Goal: Task Accomplishment & Management: Complete application form

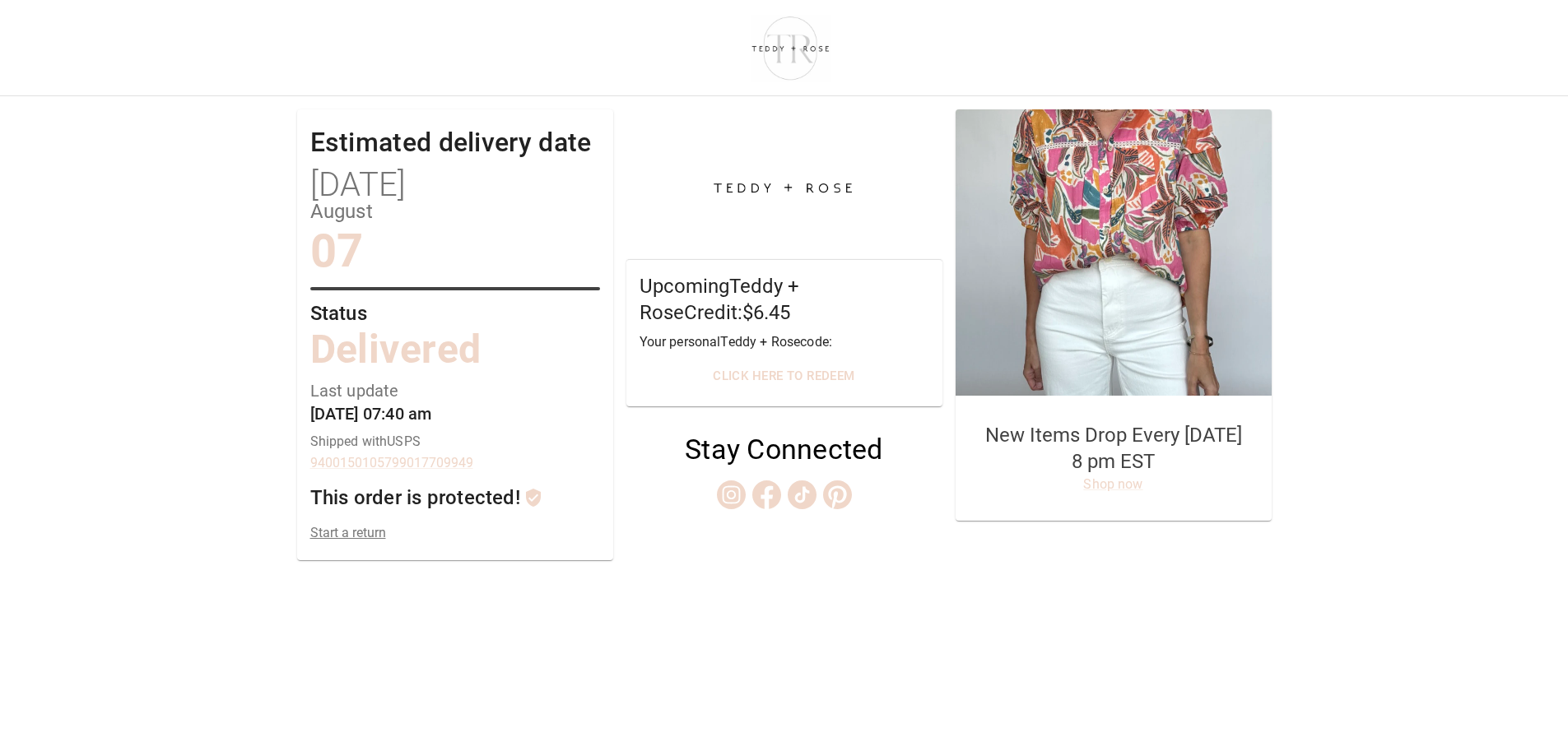
click at [369, 535] on link "Start a return" at bounding box center [456, 532] width 290 height 16
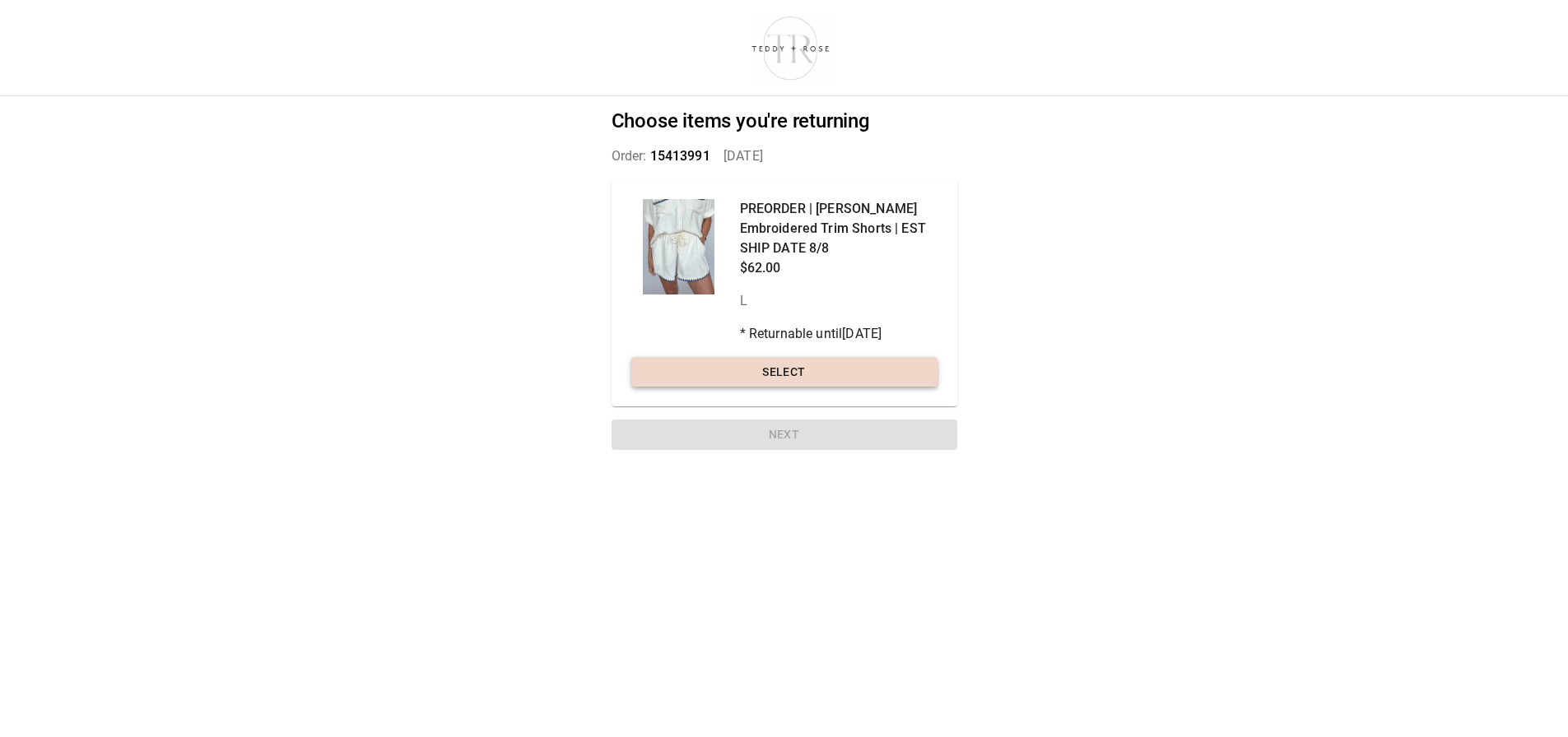
click at [827, 370] on button "Select" at bounding box center [784, 372] width 306 height 31
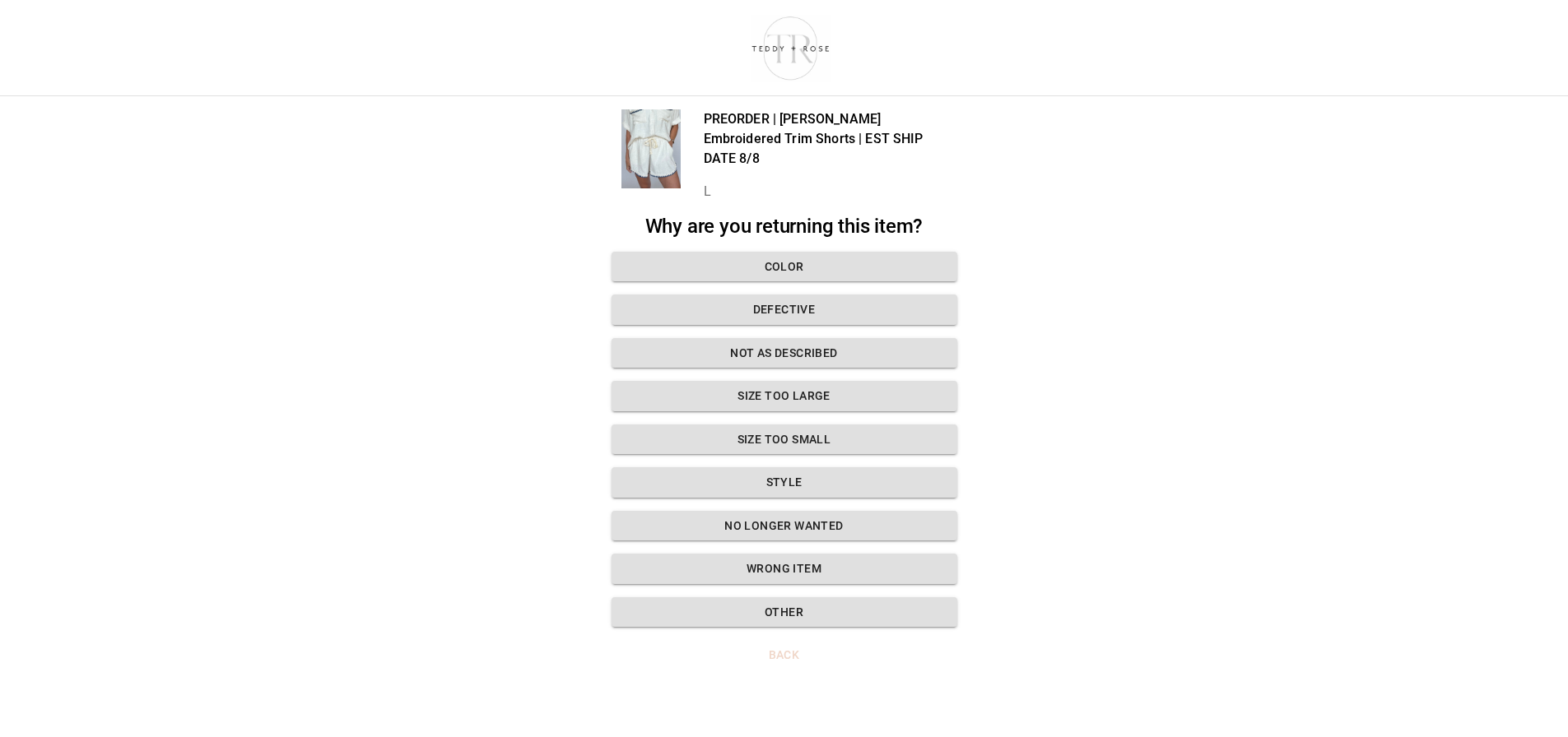
click at [788, 467] on button "Style" at bounding box center [784, 482] width 345 height 31
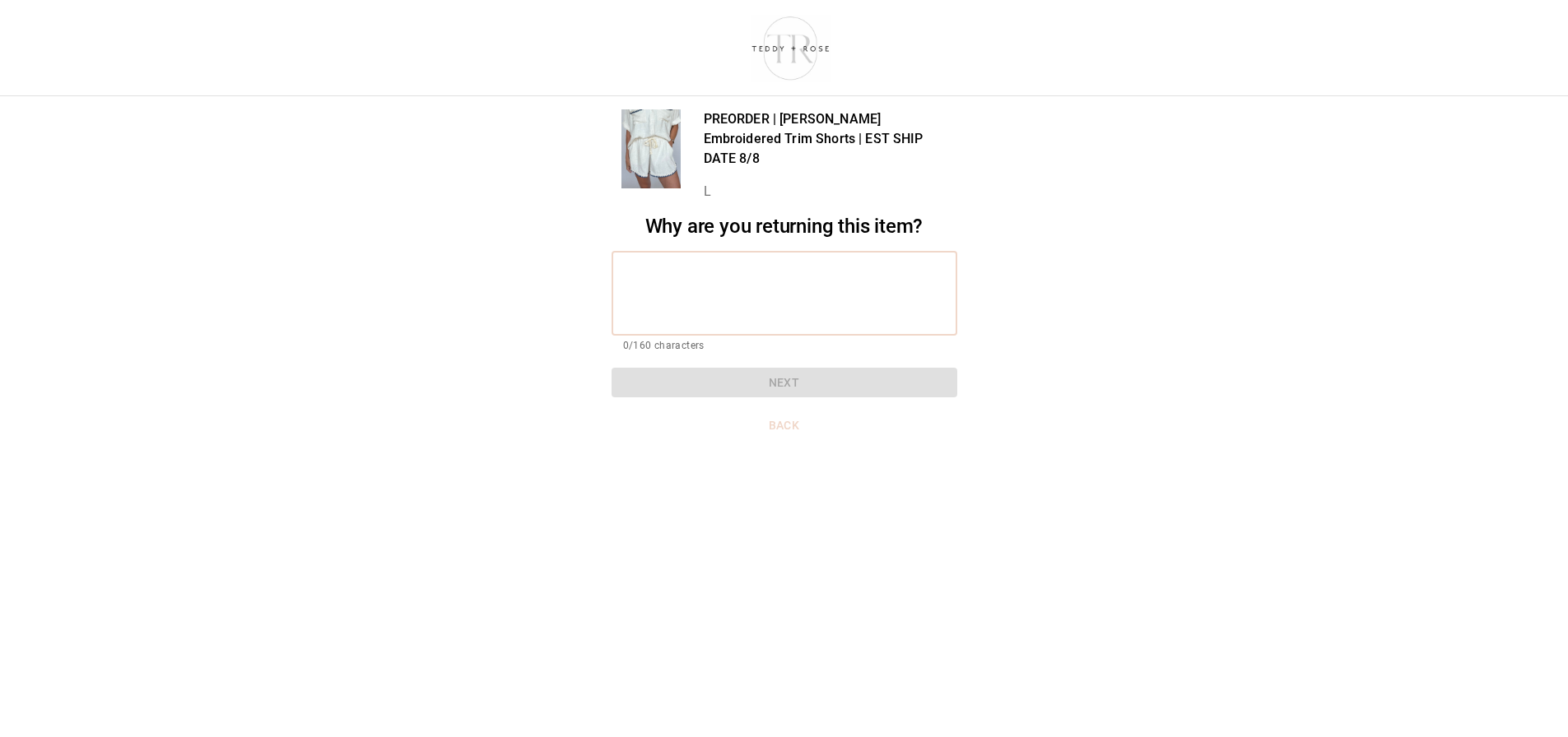
click at [716, 265] on textarea at bounding box center [784, 293] width 322 height 57
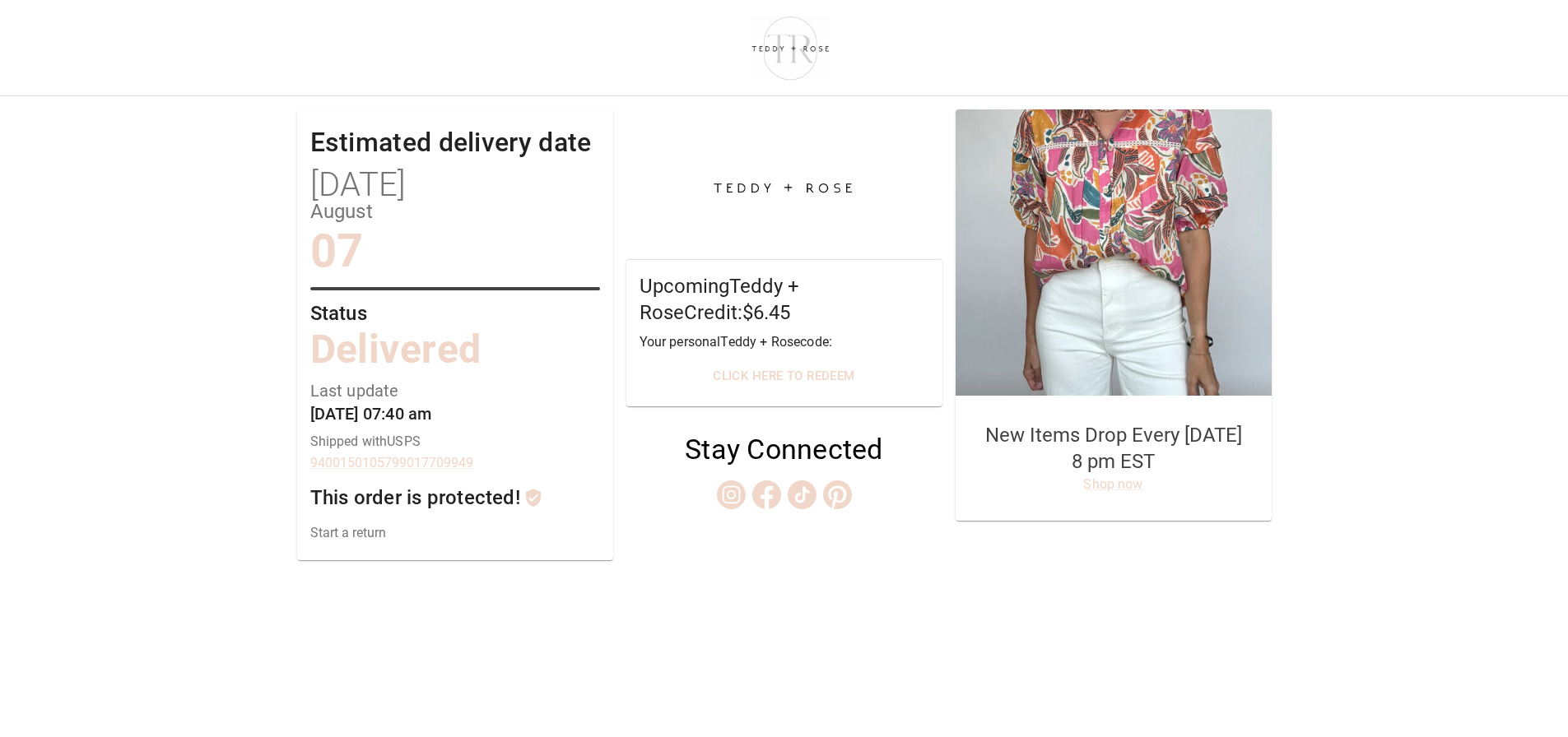
click at [357, 532] on link "Start a return" at bounding box center [456, 532] width 290 height 16
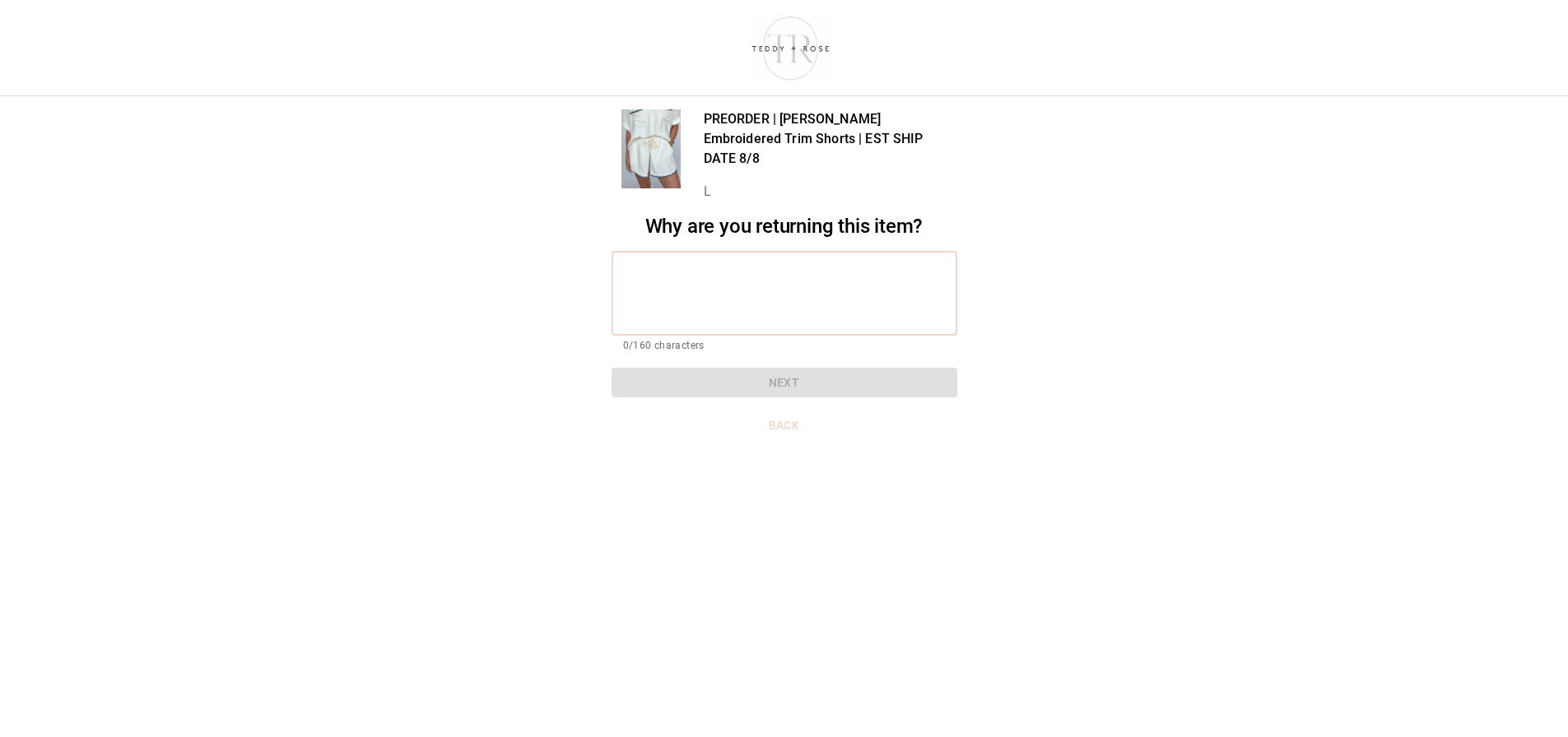
drag, startPoint x: 744, startPoint y: 266, endPoint x: 724, endPoint y: 261, distance: 20.6
click at [737, 265] on textarea at bounding box center [784, 293] width 322 height 57
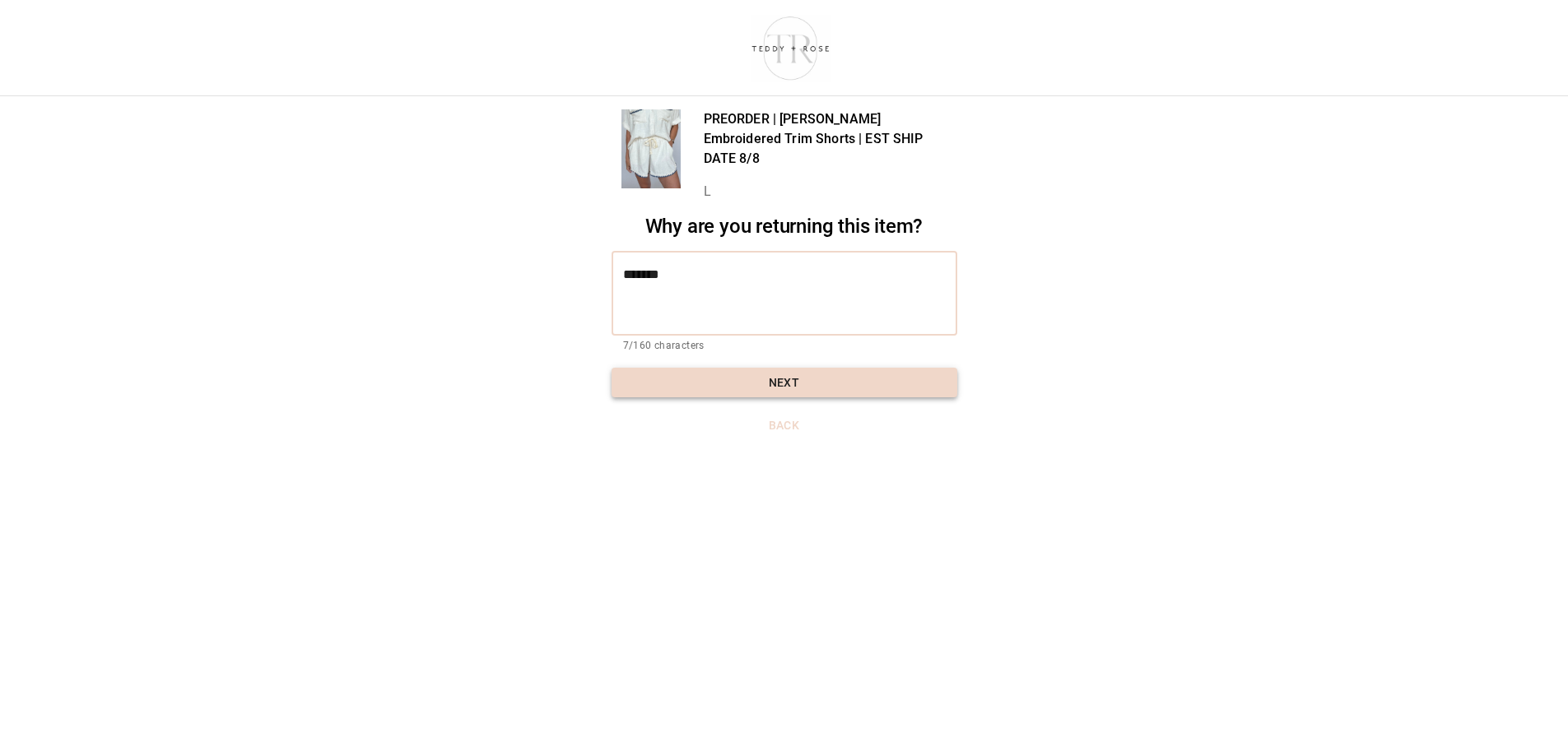
type textarea "*******"
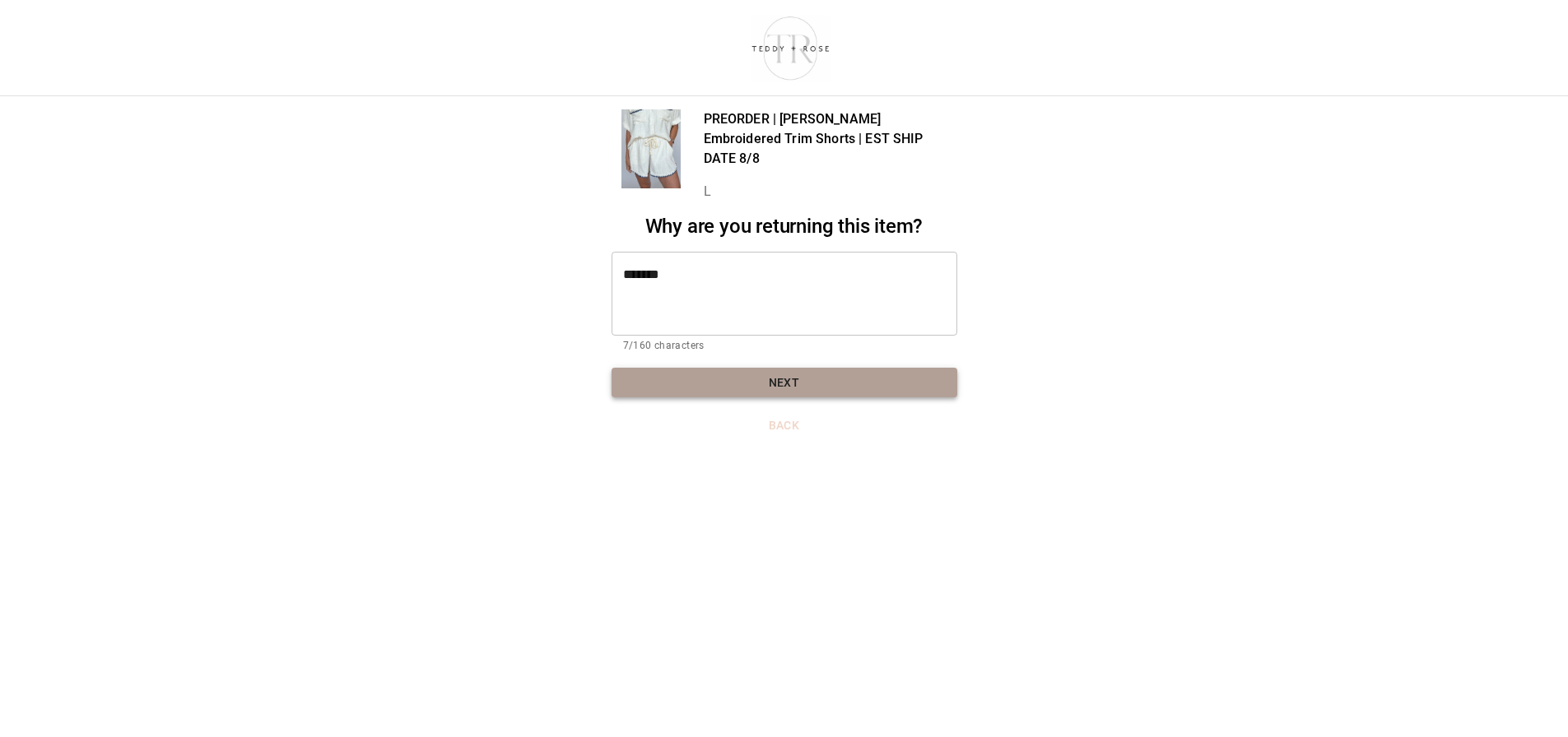
click at [809, 368] on button "Next" at bounding box center [784, 383] width 345 height 31
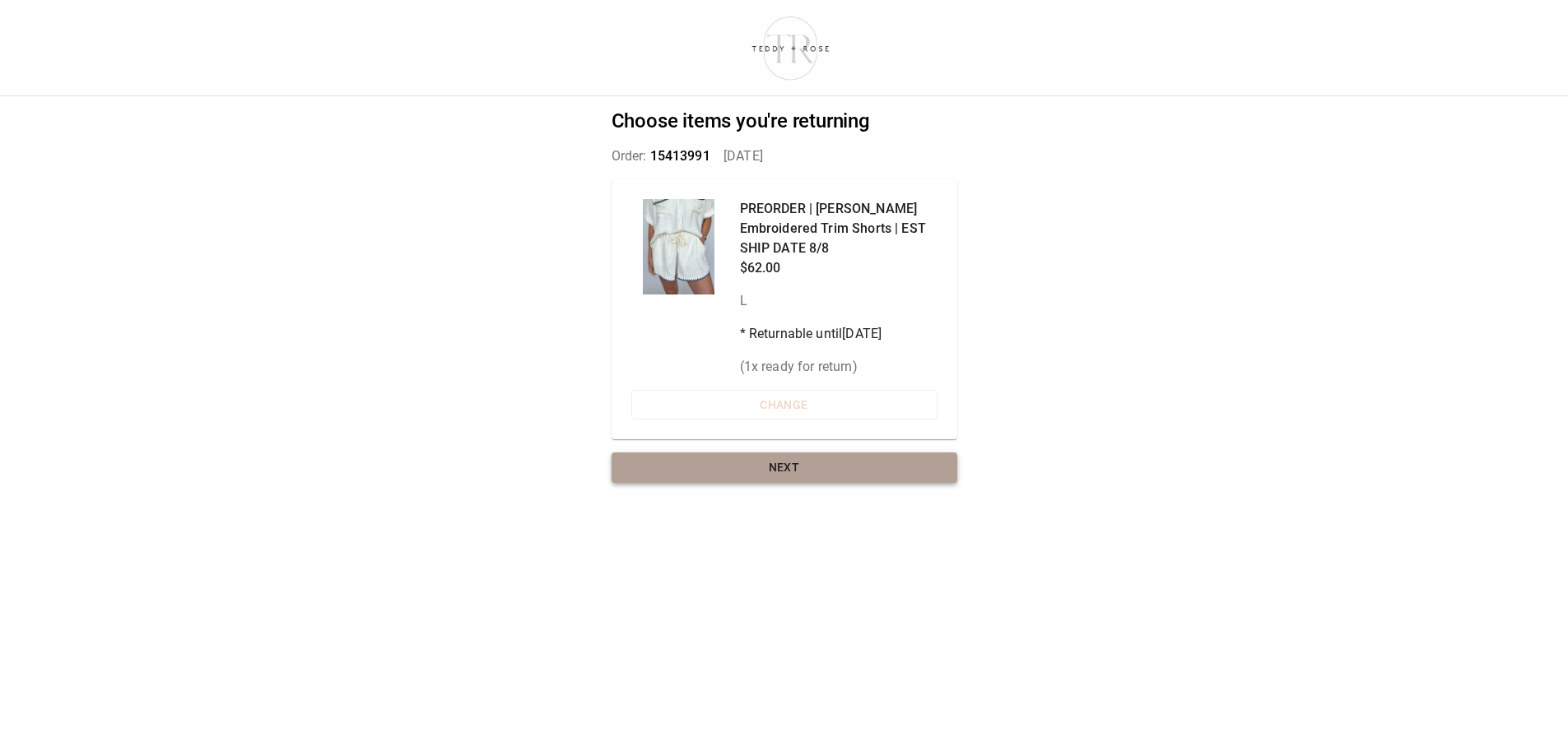
click at [800, 472] on button "Next" at bounding box center [784, 467] width 345 height 31
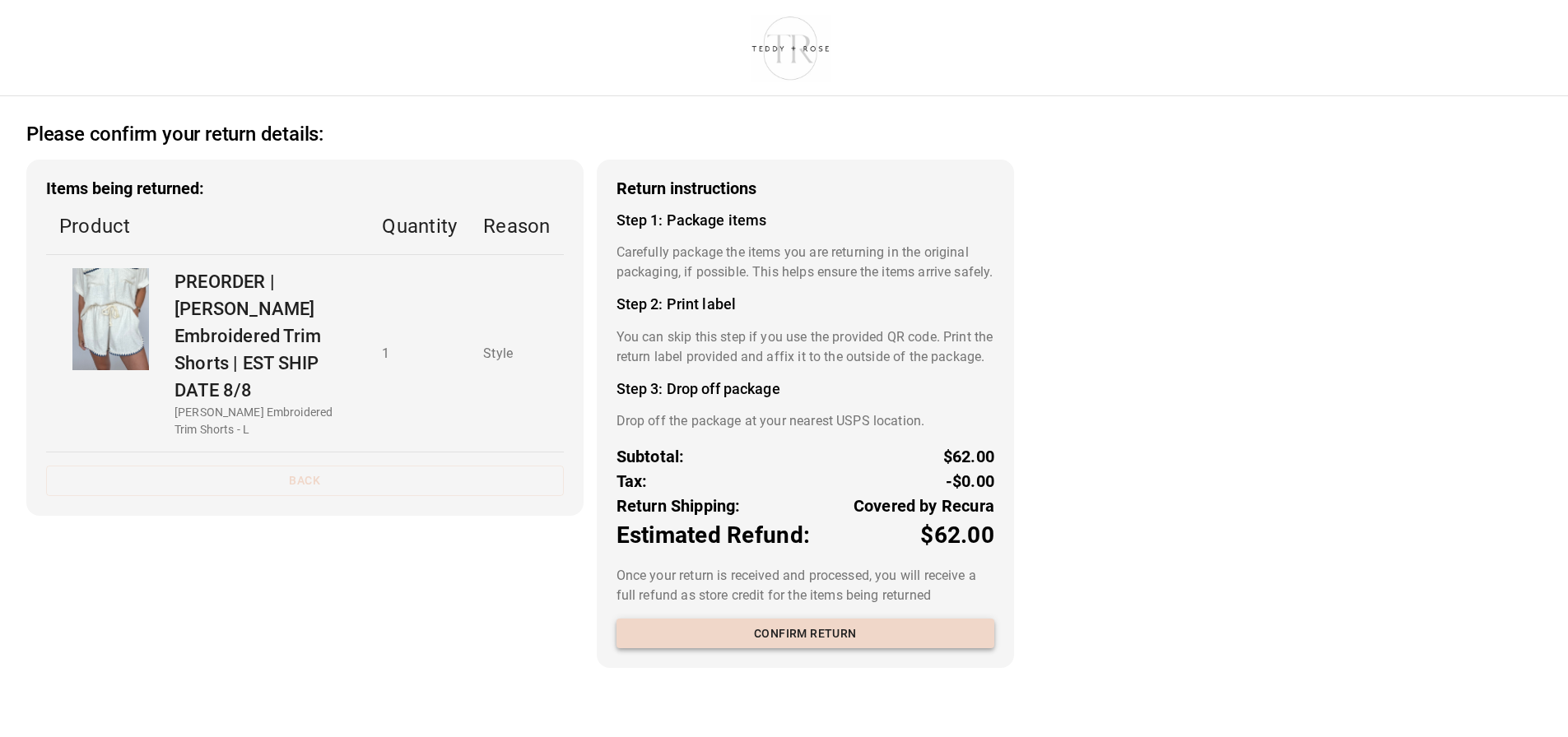
click at [841, 649] on button "Confirm return" at bounding box center [805, 633] width 378 height 31
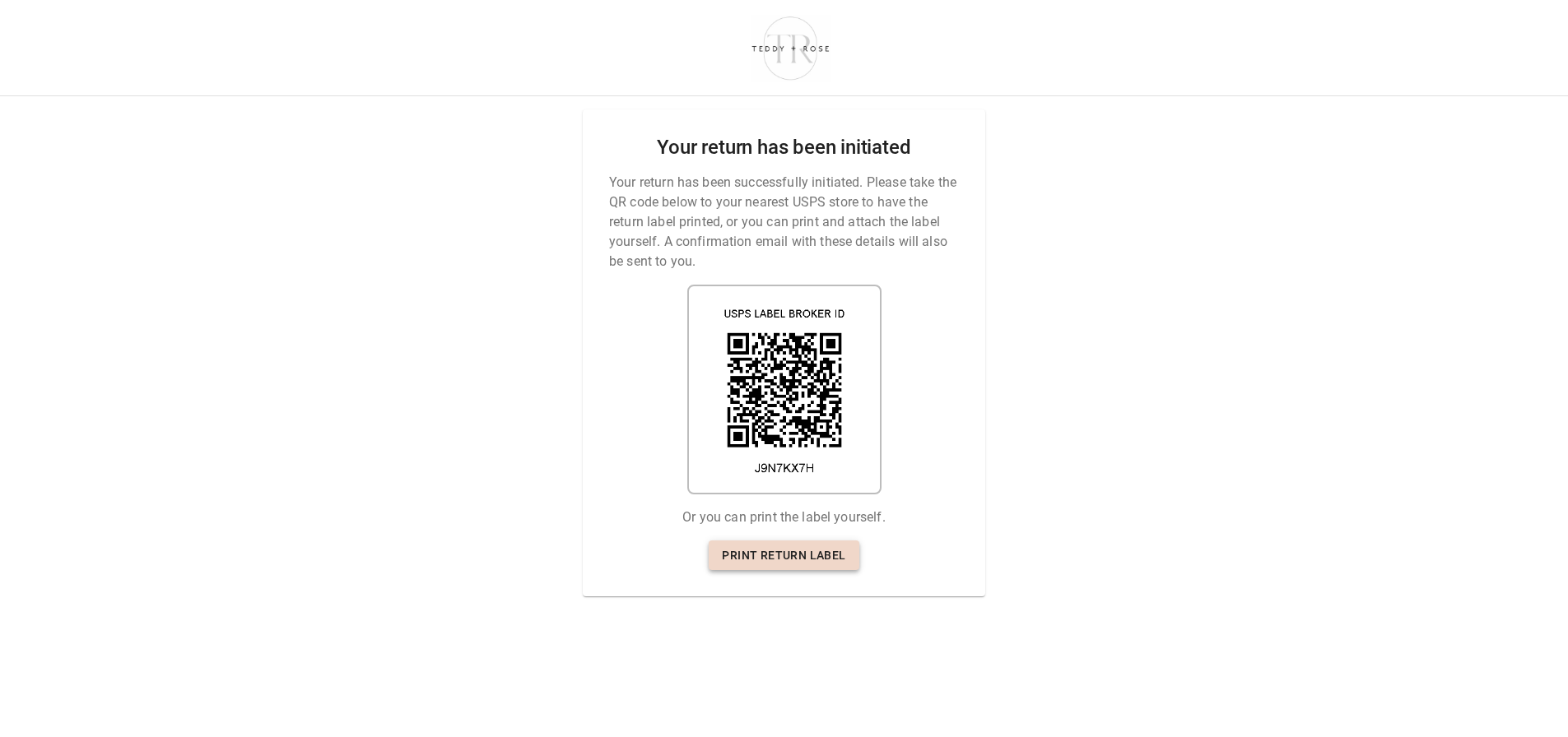
click at [788, 557] on link "Print return label" at bounding box center [783, 556] width 150 height 31
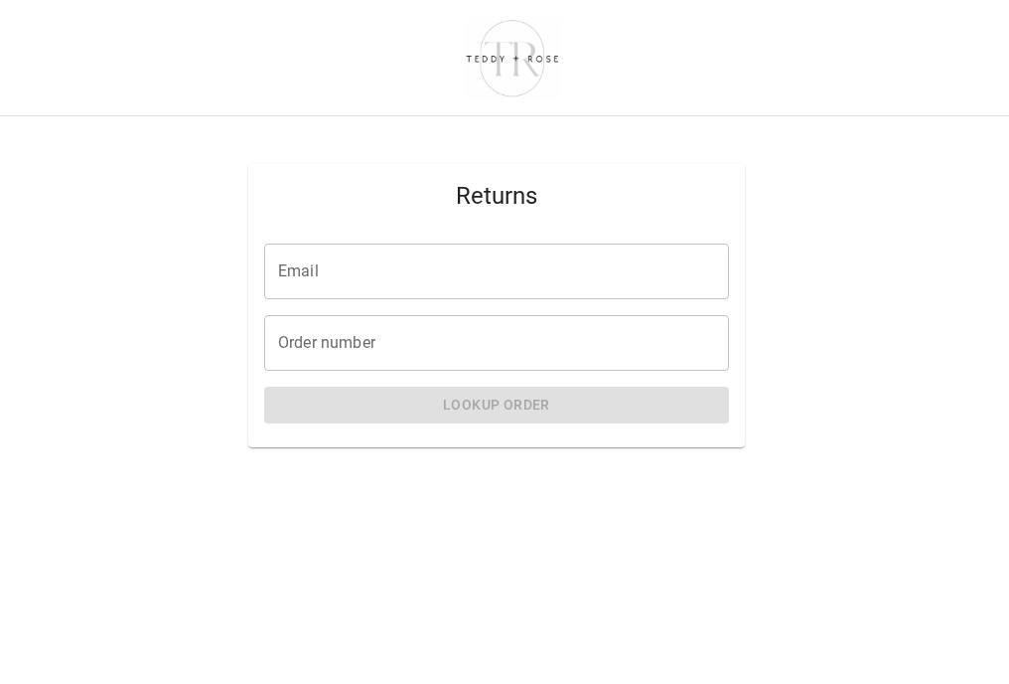
click at [363, 272] on input "Email" at bounding box center [496, 271] width 465 height 56
type input "**********"
click at [351, 331] on input "Order number" at bounding box center [496, 343] width 465 height 56
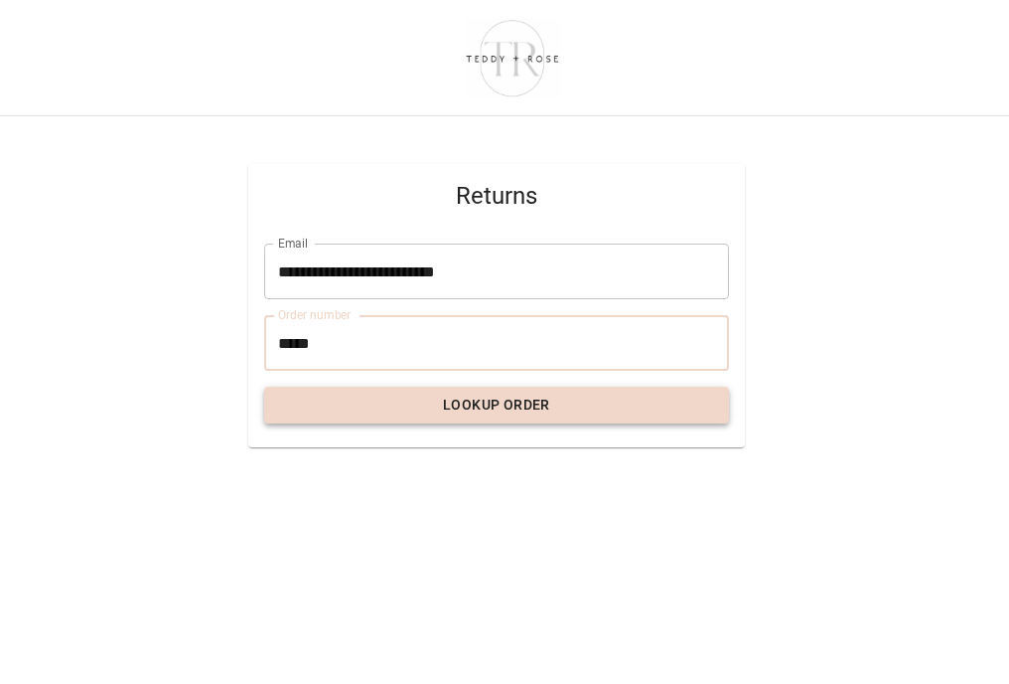
type input "*****"
click at [365, 404] on button "Lookup Order" at bounding box center [496, 405] width 465 height 37
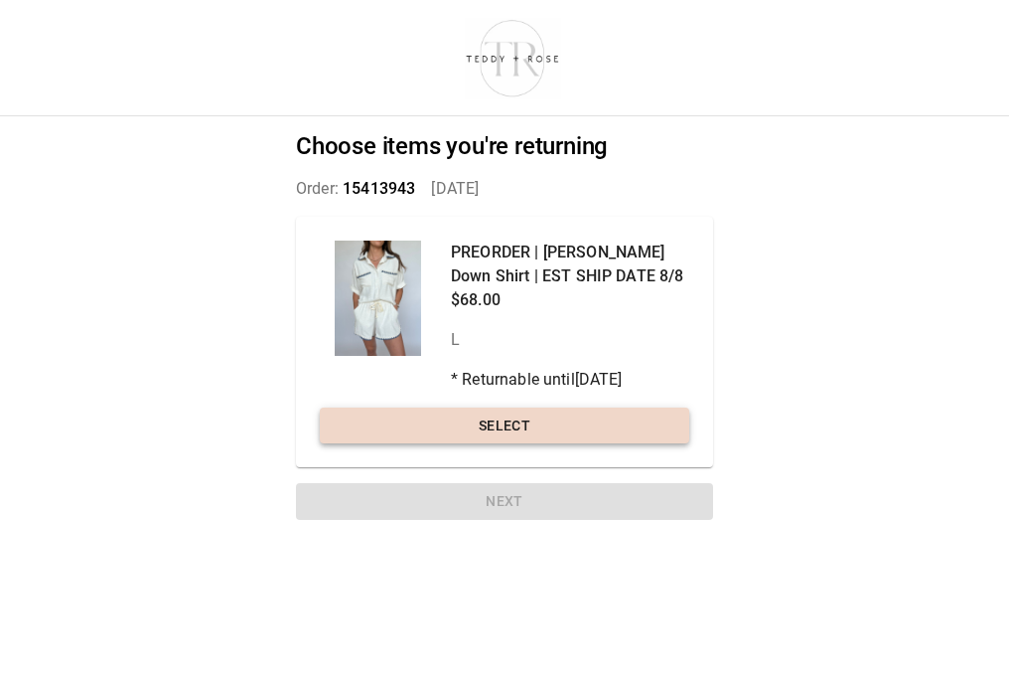
click at [509, 422] on button "Select" at bounding box center [505, 425] width 370 height 37
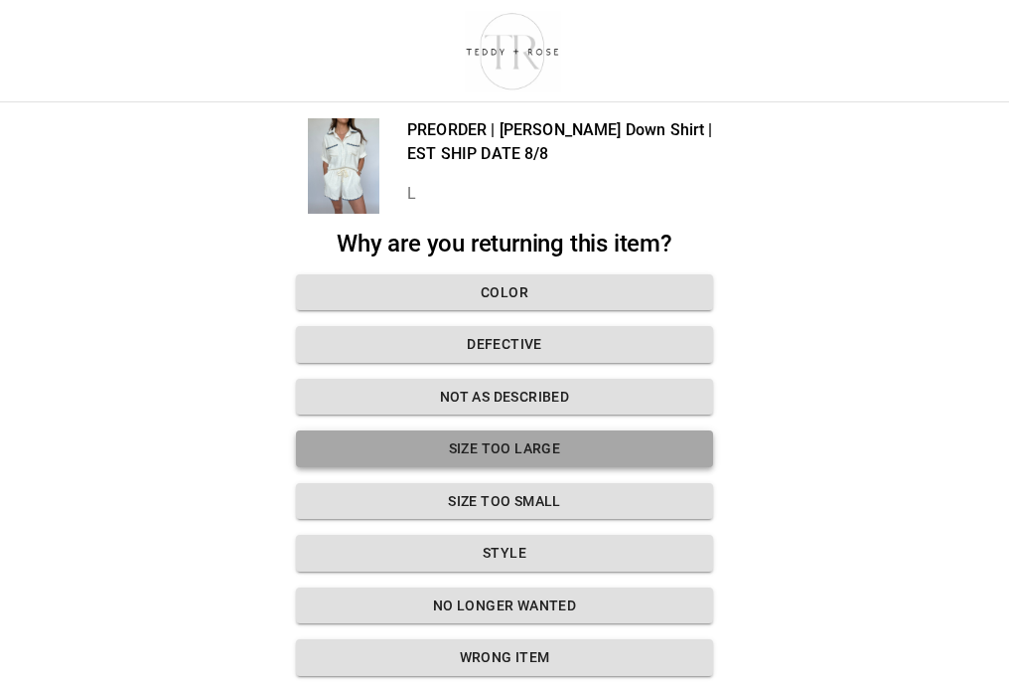
click at [517, 440] on button "Size too large" at bounding box center [504, 448] width 417 height 37
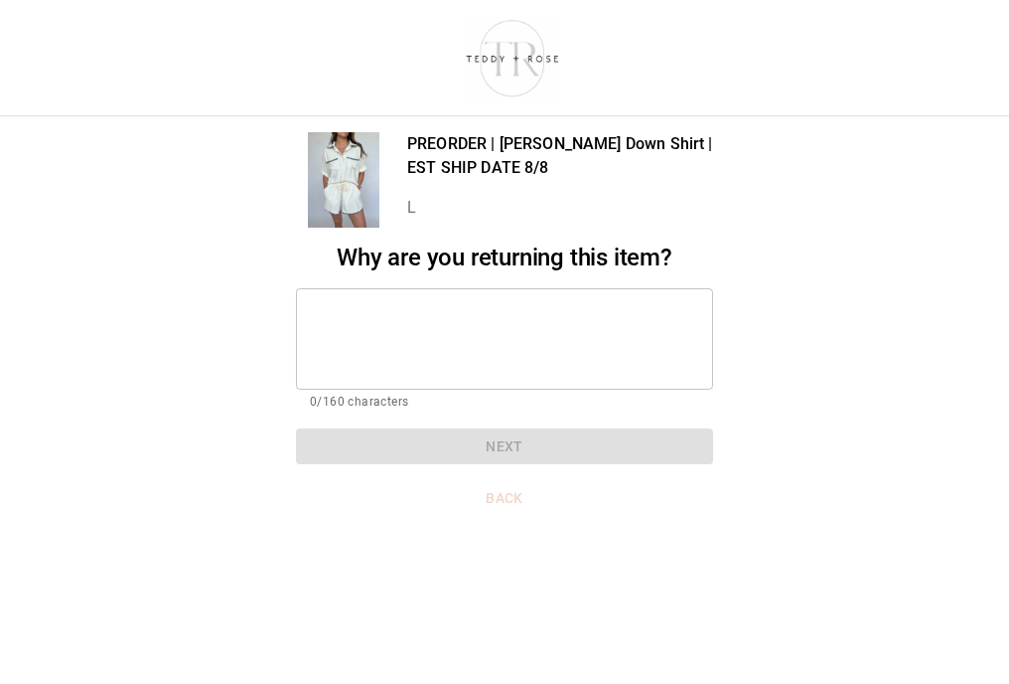
click at [414, 336] on textarea at bounding box center [504, 338] width 389 height 69
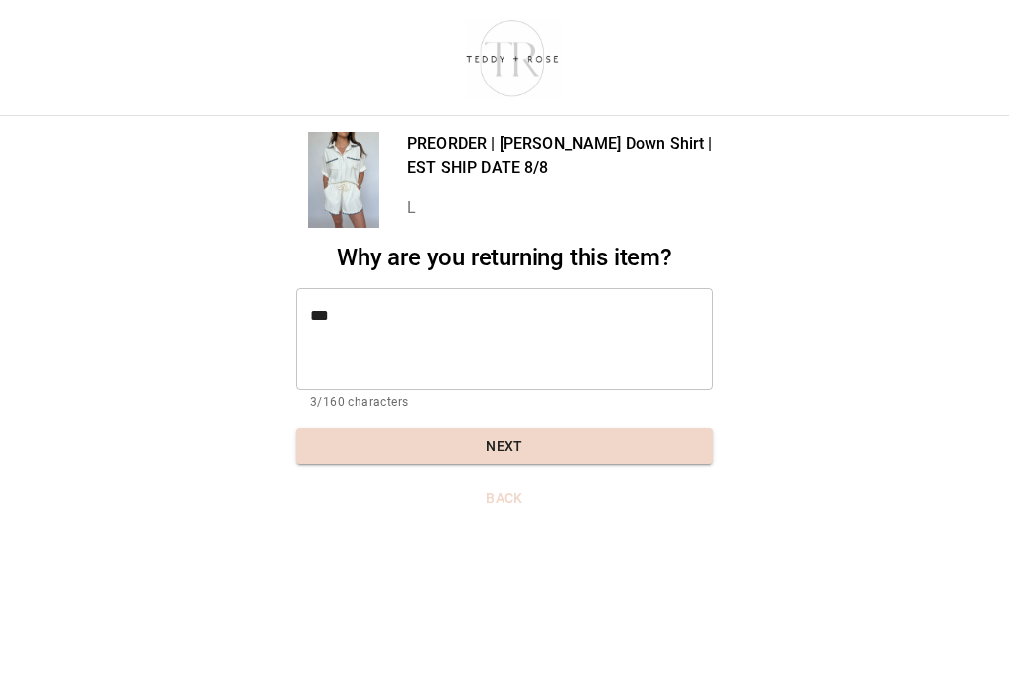
click at [352, 330] on textarea "***" at bounding box center [504, 338] width 389 height 69
type textarea "*******"
click at [439, 442] on button "Next" at bounding box center [504, 446] width 417 height 37
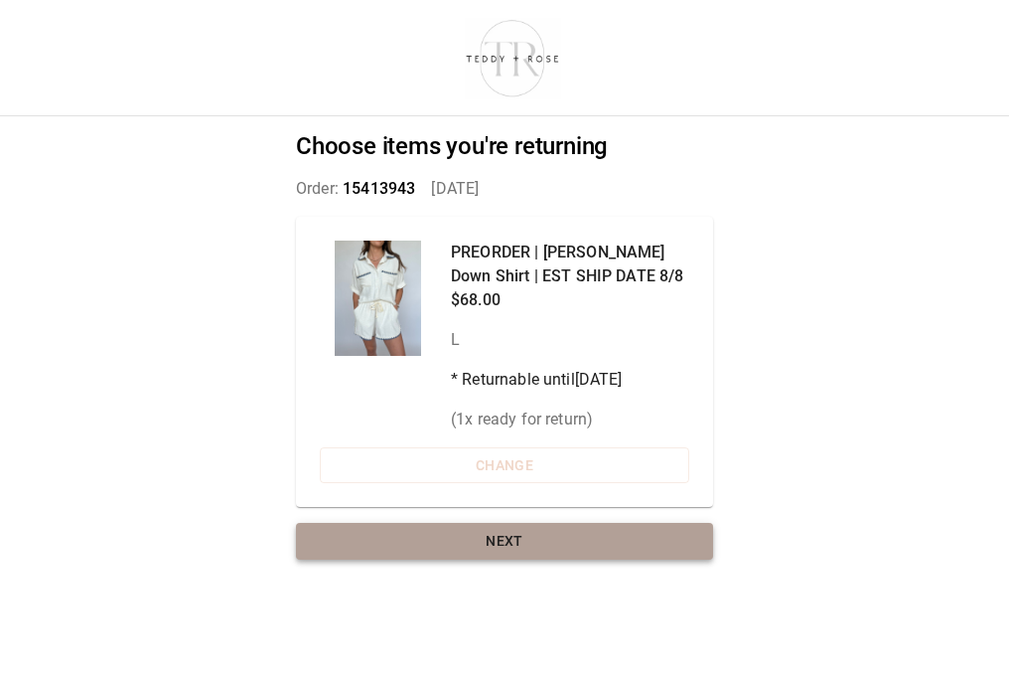
click at [592, 542] on button "Next" at bounding box center [504, 541] width 417 height 37
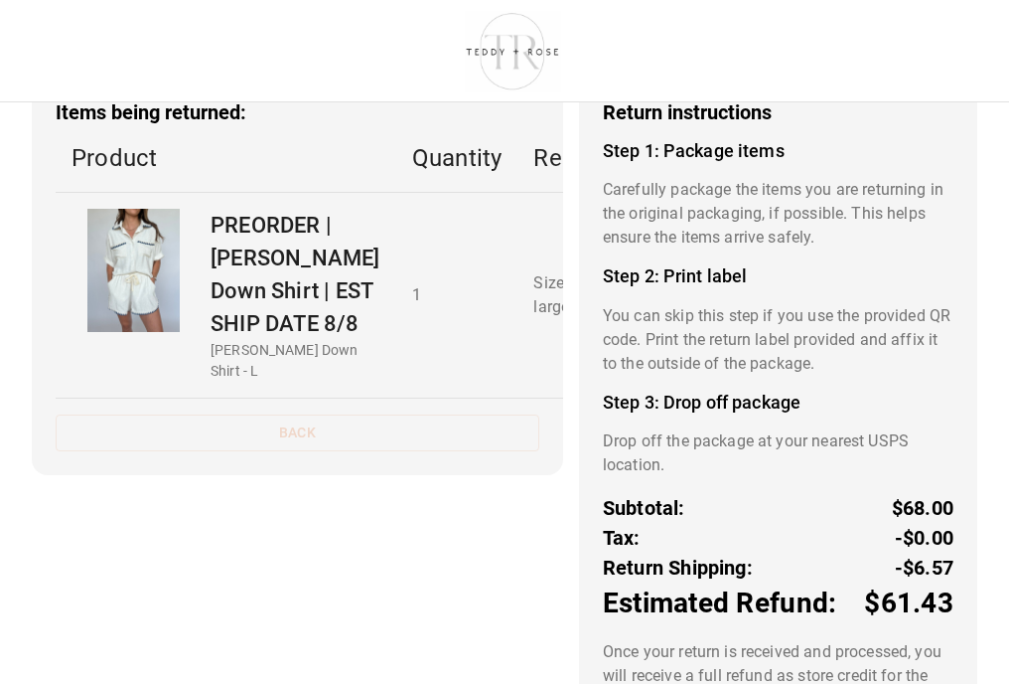
scroll to position [222, 0]
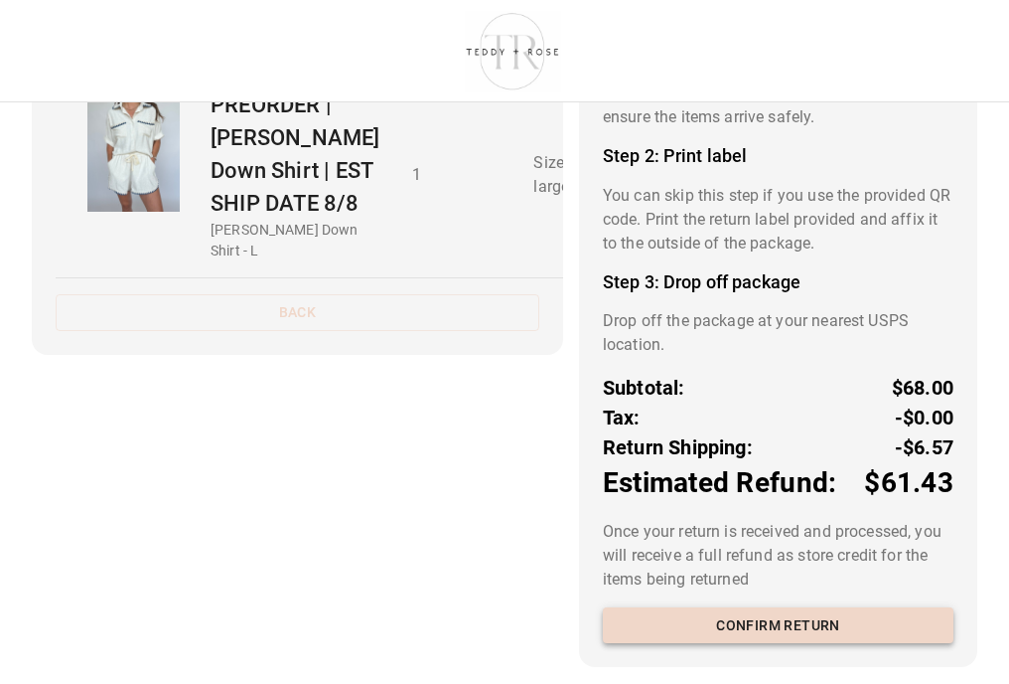
click at [753, 632] on button "Confirm return" at bounding box center [778, 625] width 351 height 37
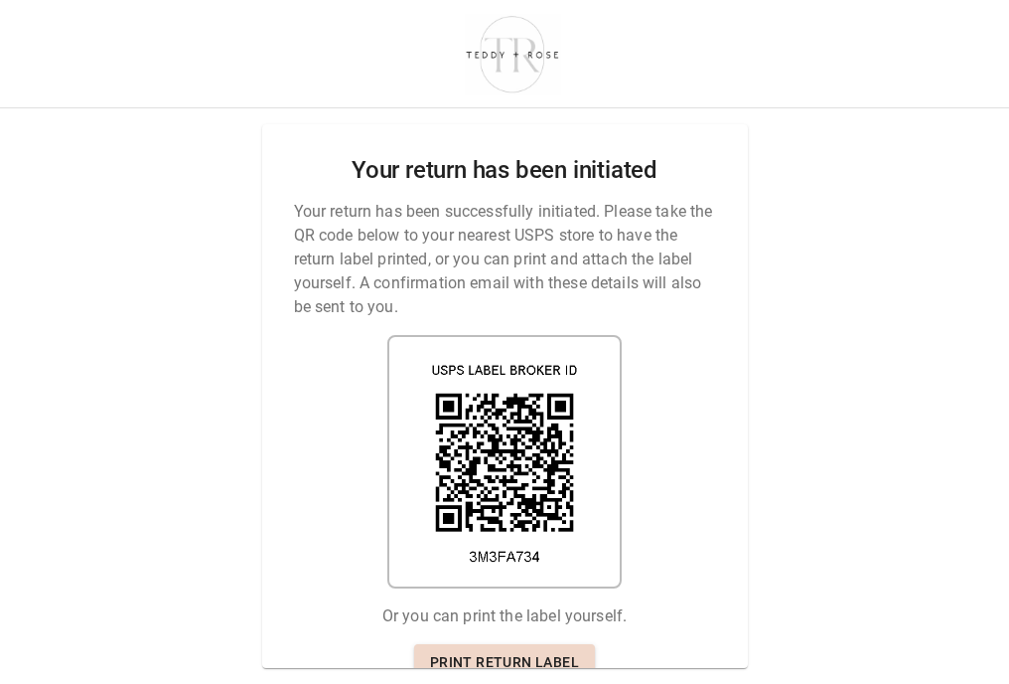
scroll to position [15, 0]
click at [525, 652] on link "Print return label" at bounding box center [504, 662] width 181 height 37
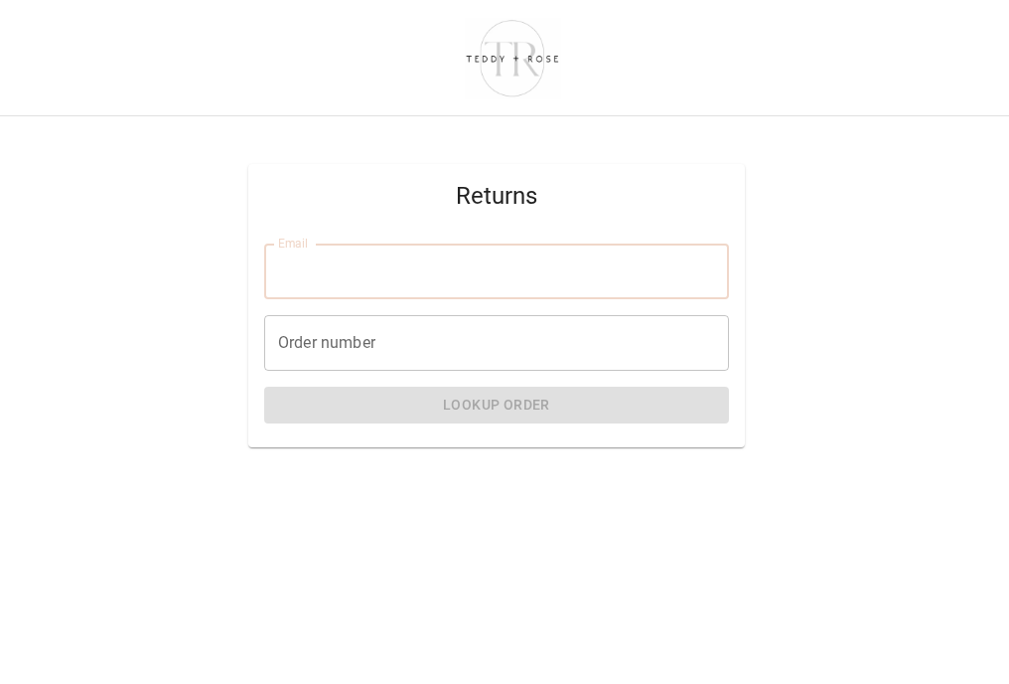
click at [461, 281] on input "Email" at bounding box center [496, 271] width 465 height 56
type input "**********"
click at [380, 334] on input "Order number" at bounding box center [496, 343] width 465 height 56
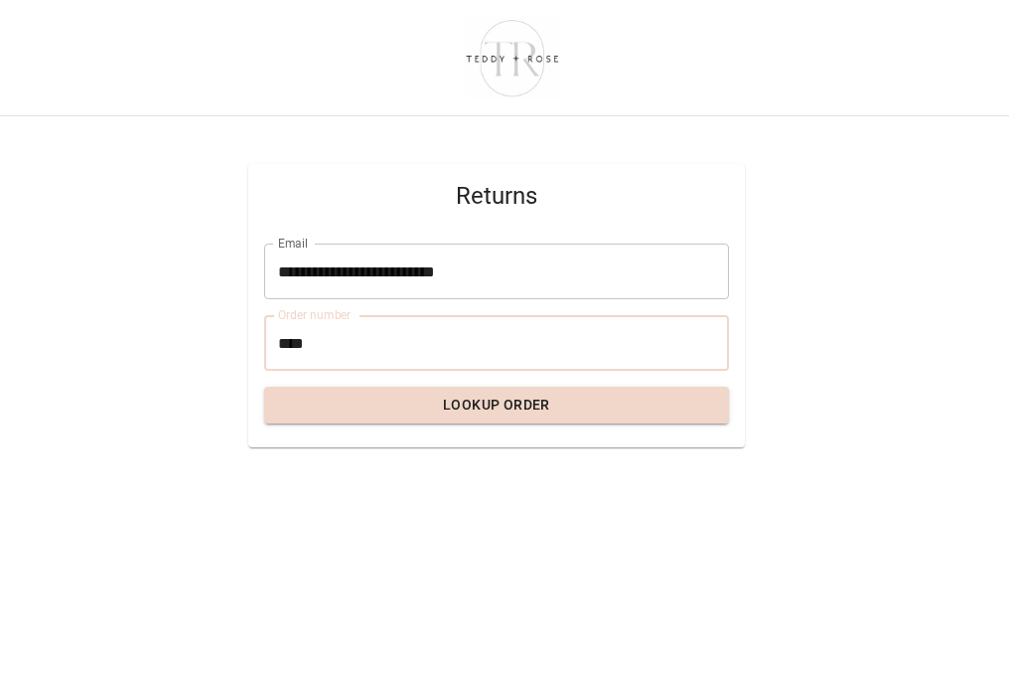
click at [278, 341] on input "****" at bounding box center [496, 343] width 465 height 56
type input "*****"
click at [571, 404] on button "Lookup Order" at bounding box center [496, 405] width 465 height 37
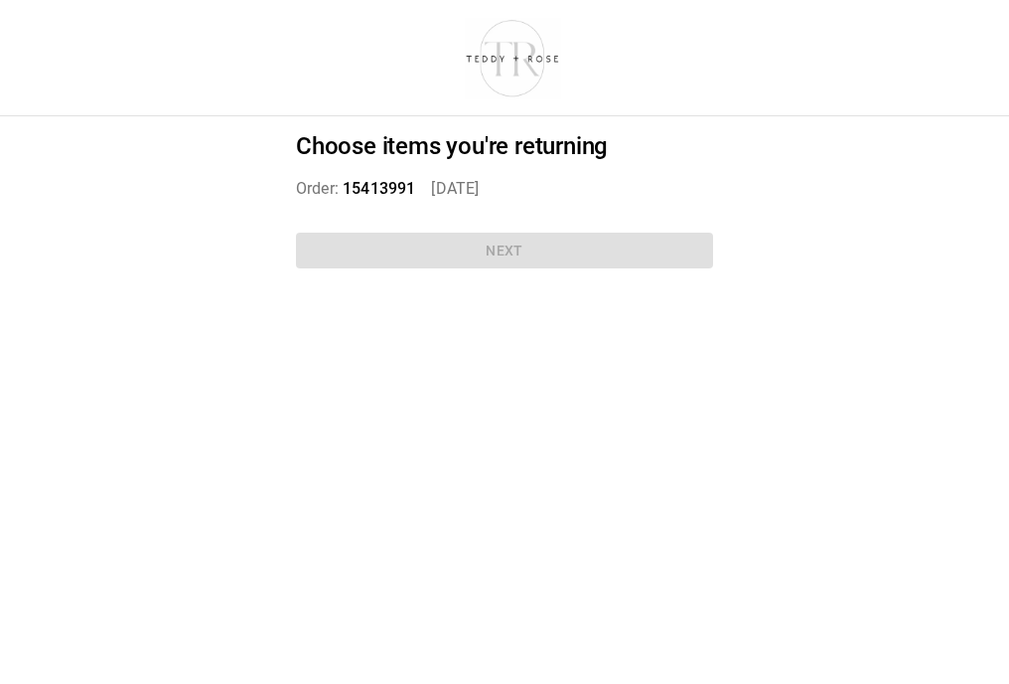
scroll to position [15, 0]
click at [560, 241] on div "Choose items you're returning Order: 15413991   Jul 31, 2025 Next" at bounding box center [504, 204] width 465 height 176
click at [439, 235] on div "Choose items you're returning Order: 15413991   Jul 31, 2025 Next" at bounding box center [504, 204] width 465 height 176
click at [475, 235] on div "Choose items you're returning Order: 15413991   Jul 31, 2025 Next" at bounding box center [504, 204] width 465 height 176
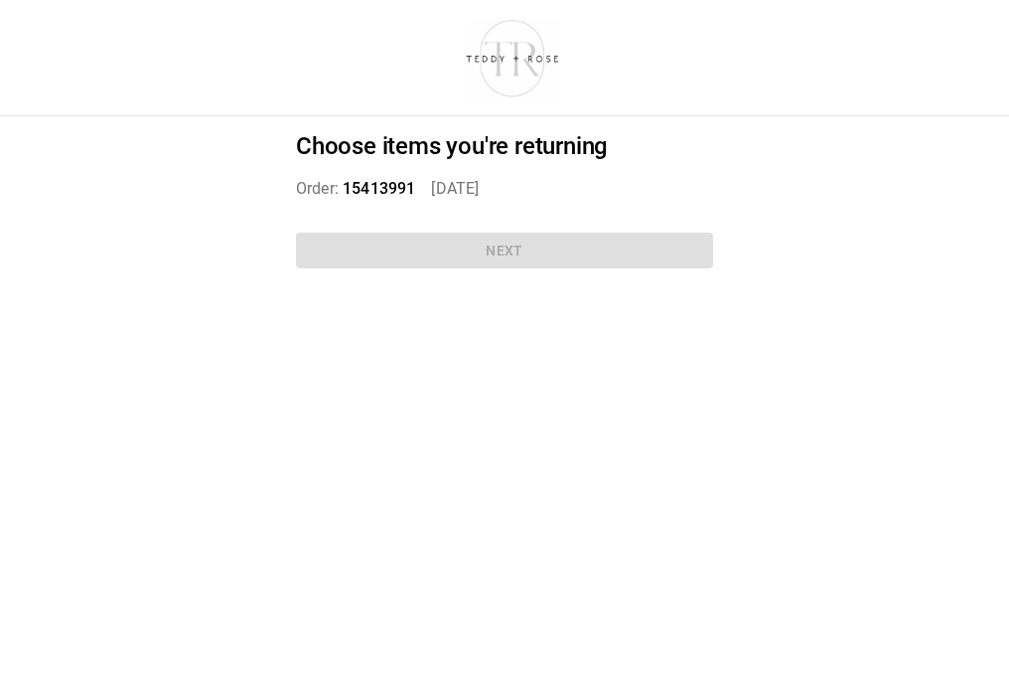
click at [476, 235] on div "Choose items you're returning Order: 15413991   Jul 31, 2025 Next" at bounding box center [504, 204] width 465 height 176
click at [754, 196] on div "Choose items you're returning Order: 15413991   Jul 31, 2025 Next" at bounding box center [504, 342] width 1009 height 684
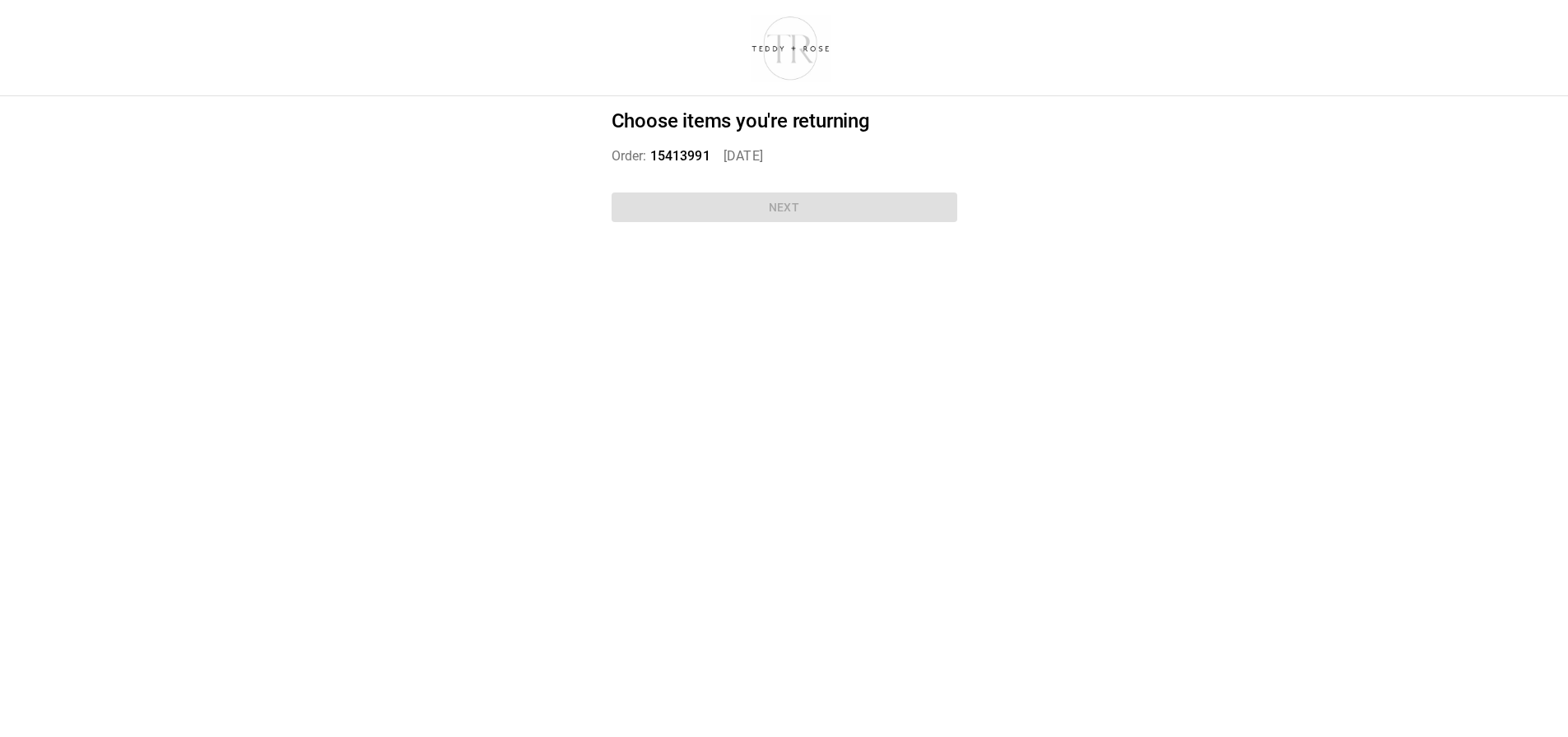
click at [728, 202] on div "Choose items you're returning Order: 15413991   Jul 31, 2025 Next" at bounding box center [784, 169] width 385 height 146
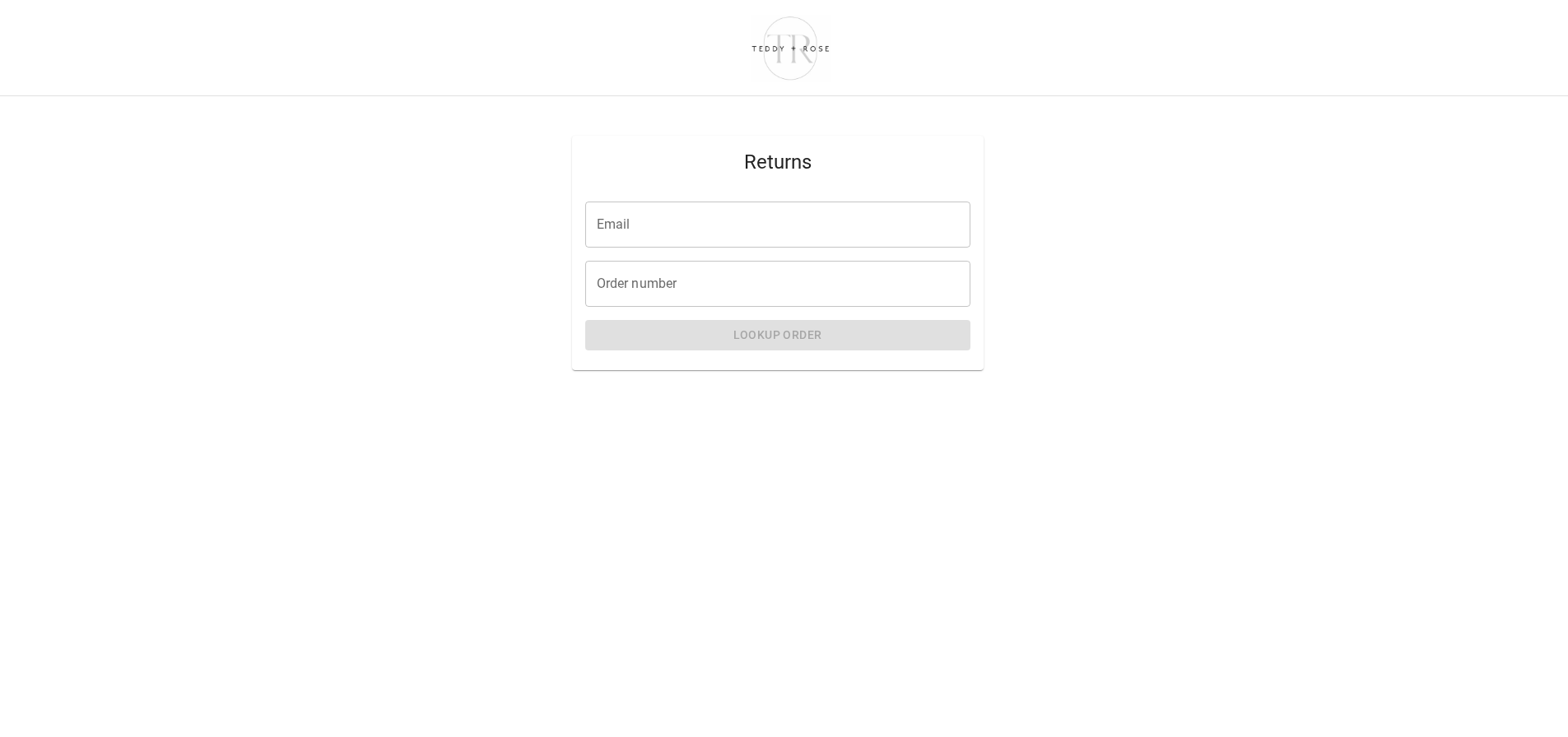
click at [638, 234] on input "Email" at bounding box center [777, 224] width 385 height 46
type input "**********"
click at [647, 282] on input "Order number" at bounding box center [777, 284] width 385 height 46
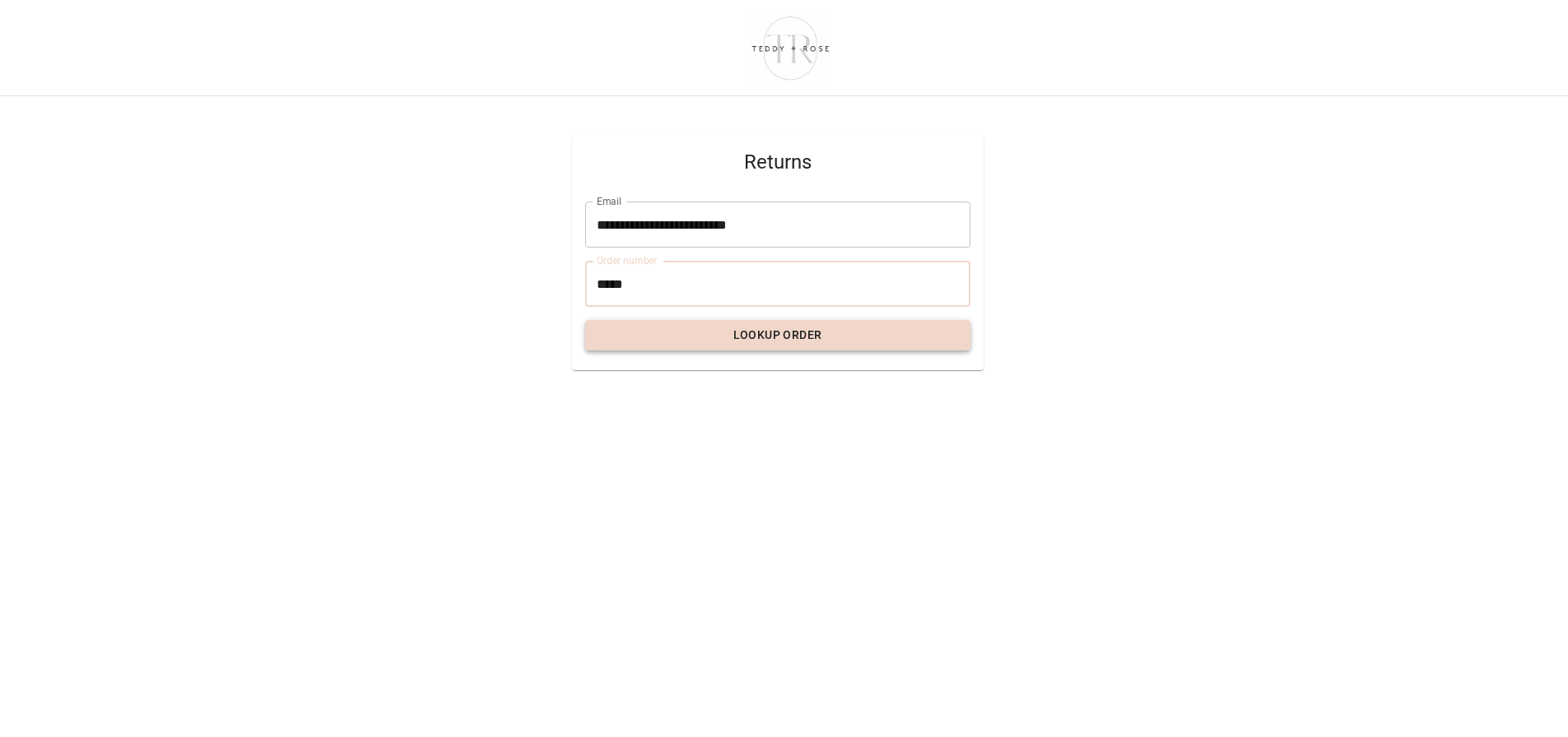
type input "*****"
click at [759, 335] on button "Lookup Order" at bounding box center [777, 335] width 385 height 31
click at [803, 330] on button "Lookup Order" at bounding box center [777, 335] width 385 height 31
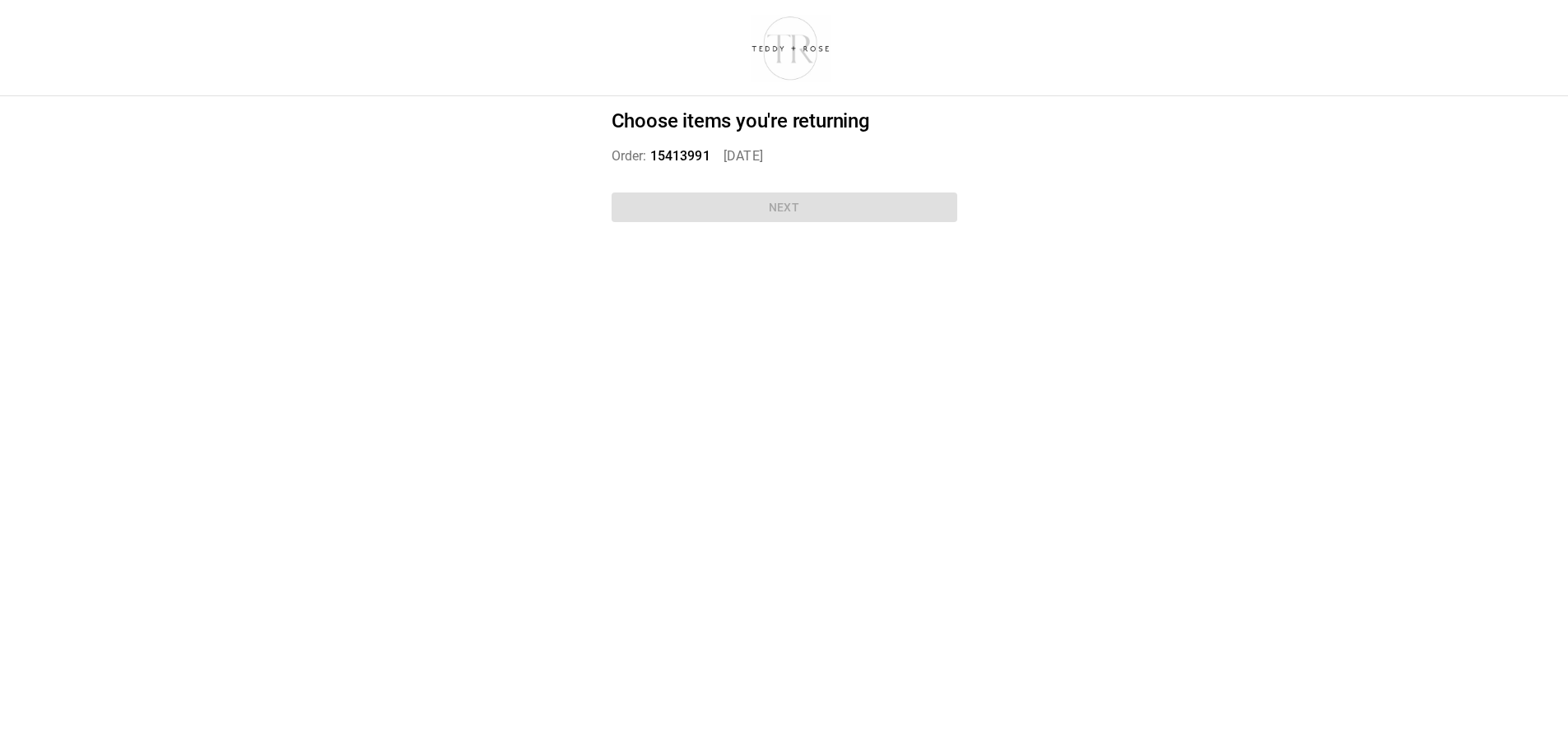
click at [755, 208] on div "Choose items you're returning Order: 15413991   Jul 31, 2025 Next" at bounding box center [784, 169] width 385 height 146
click at [741, 206] on div "Choose items you're returning Order: 15413991   Jul 31, 2025 Next" at bounding box center [784, 169] width 385 height 146
click at [744, 206] on div "Choose items you're returning Order: 15413991   Jul 31, 2025 Next" at bounding box center [784, 169] width 385 height 146
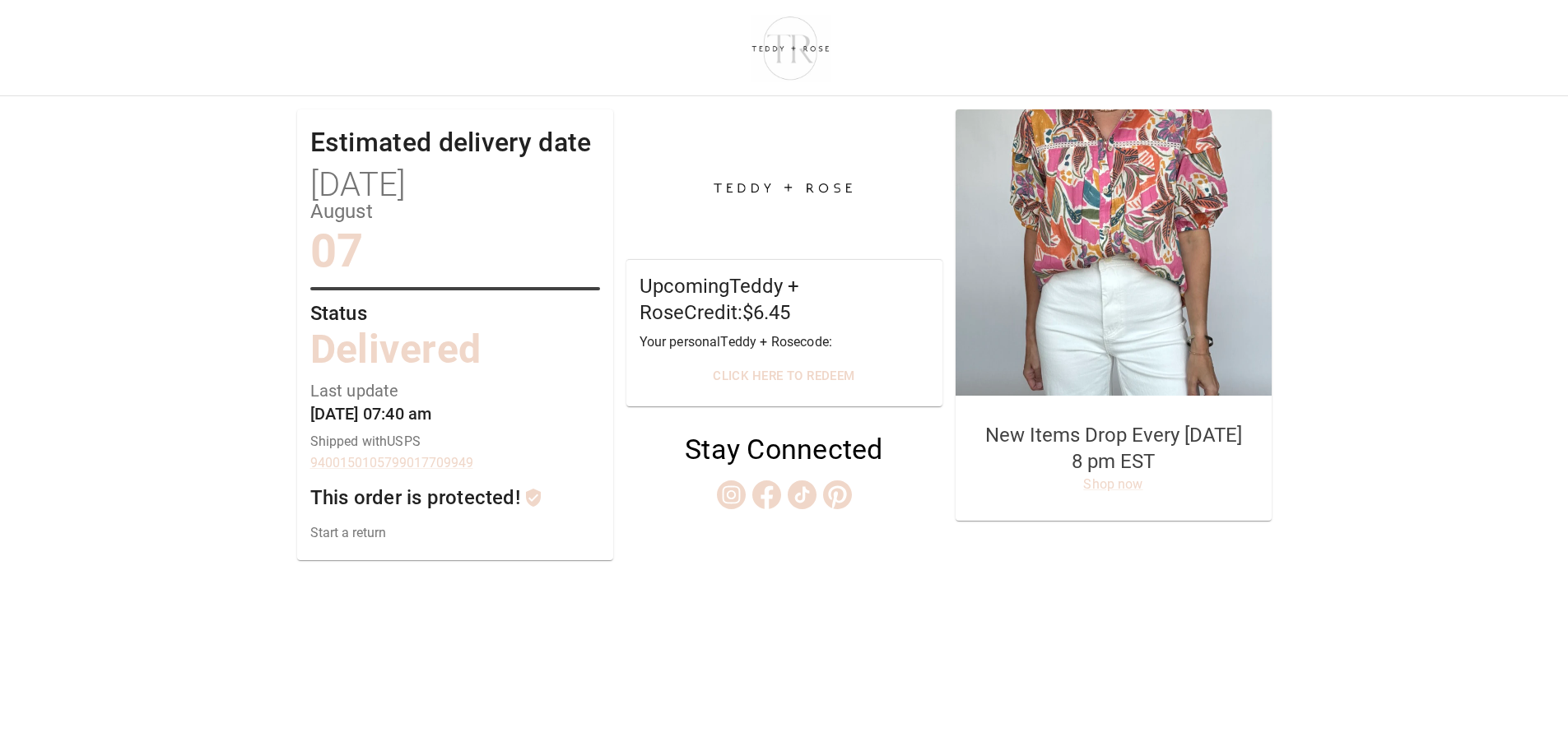
scroll to position [12, 0]
click at [352, 525] on link "Start a return" at bounding box center [456, 532] width 290 height 16
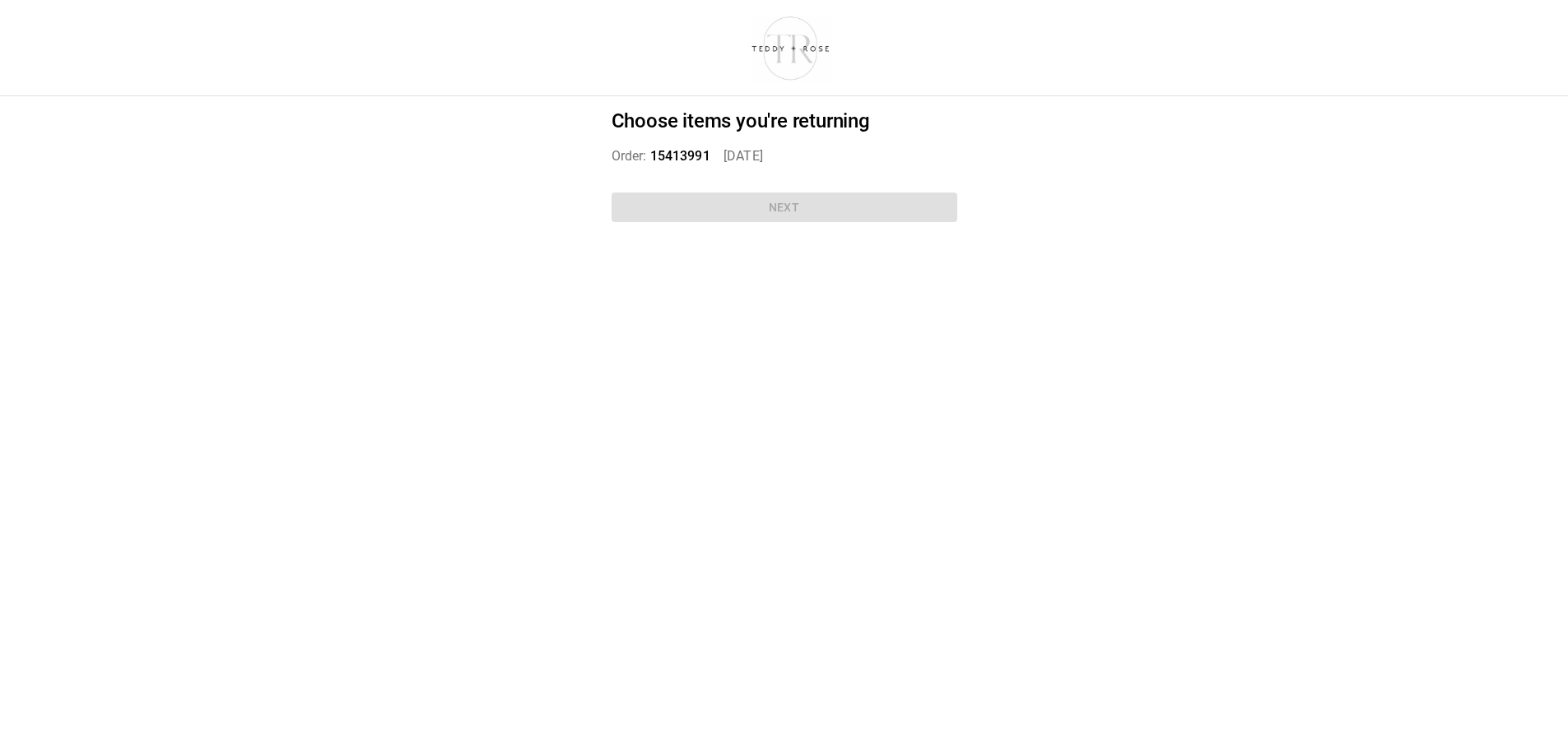
click at [755, 194] on div "Choose items you're returning Order: 15413991   [DATE] Next" at bounding box center [784, 169] width 385 height 146
click at [753, 194] on div "Choose items you're returning Order: 15413991   [DATE] Next" at bounding box center [784, 169] width 385 height 146
click at [753, 195] on div "Choose items you're returning Order: 15413991   [DATE] Next" at bounding box center [784, 169] width 385 height 146
click at [750, 197] on div "Choose items you're returning Order: 15413991   [DATE] Next" at bounding box center [784, 169] width 385 height 146
click at [750, 198] on div "Choose items you're returning Order: 15413991   [DATE] Next" at bounding box center [784, 169] width 385 height 146
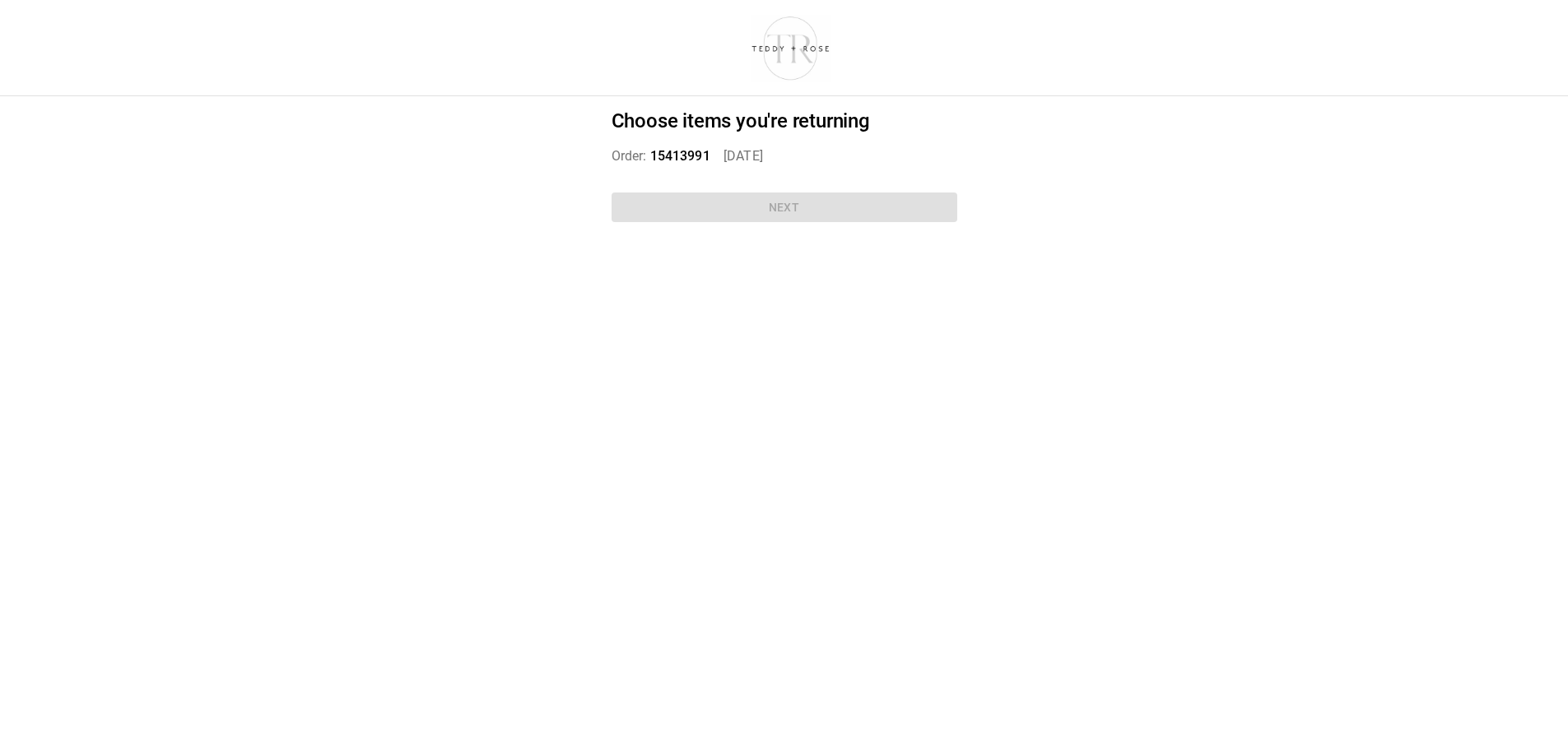
click at [741, 201] on div "Choose items you're returning Order: 15413991   [DATE] Next" at bounding box center [784, 169] width 385 height 146
